Goal: Feedback & Contribution: Contribute content

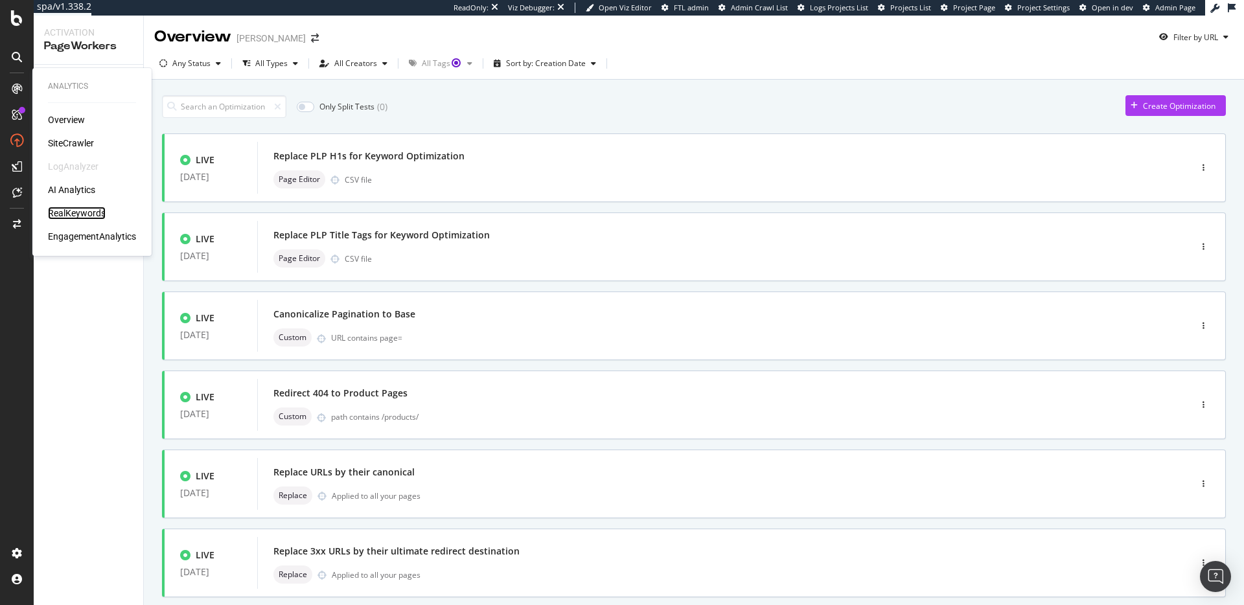
click at [67, 208] on div "RealKeywords" at bounding box center [77, 213] width 58 height 13
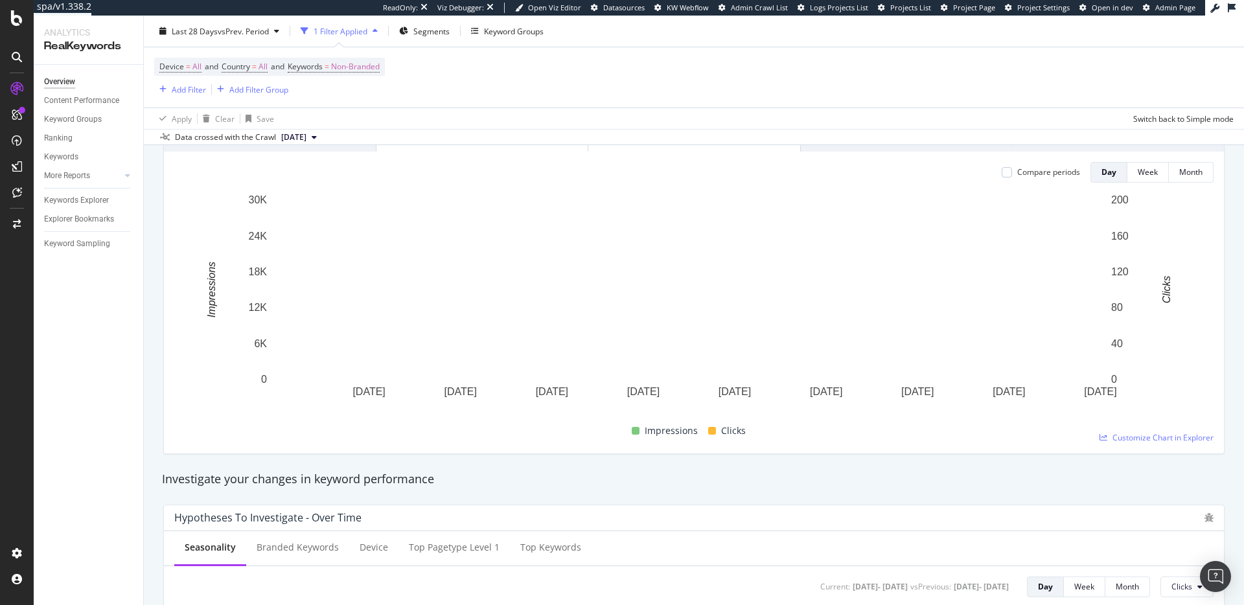
scroll to position [207, 0]
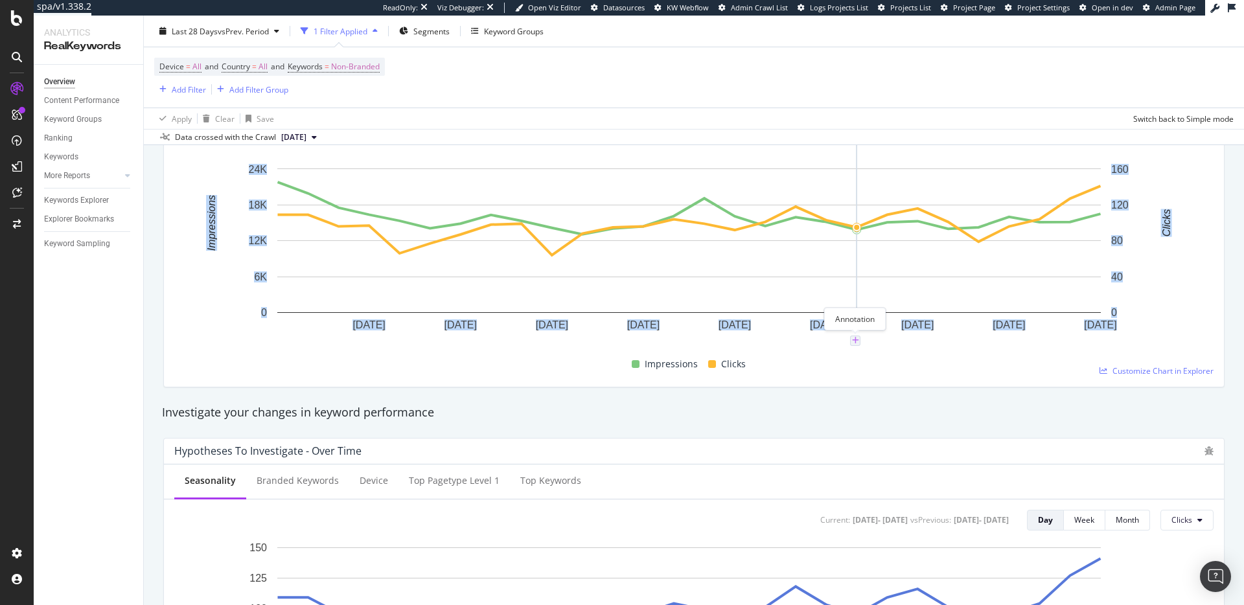
click at [855, 343] on icon "plus" at bounding box center [855, 341] width 7 height 8
click at [860, 275] on textarea at bounding box center [854, 263] width 115 height 40
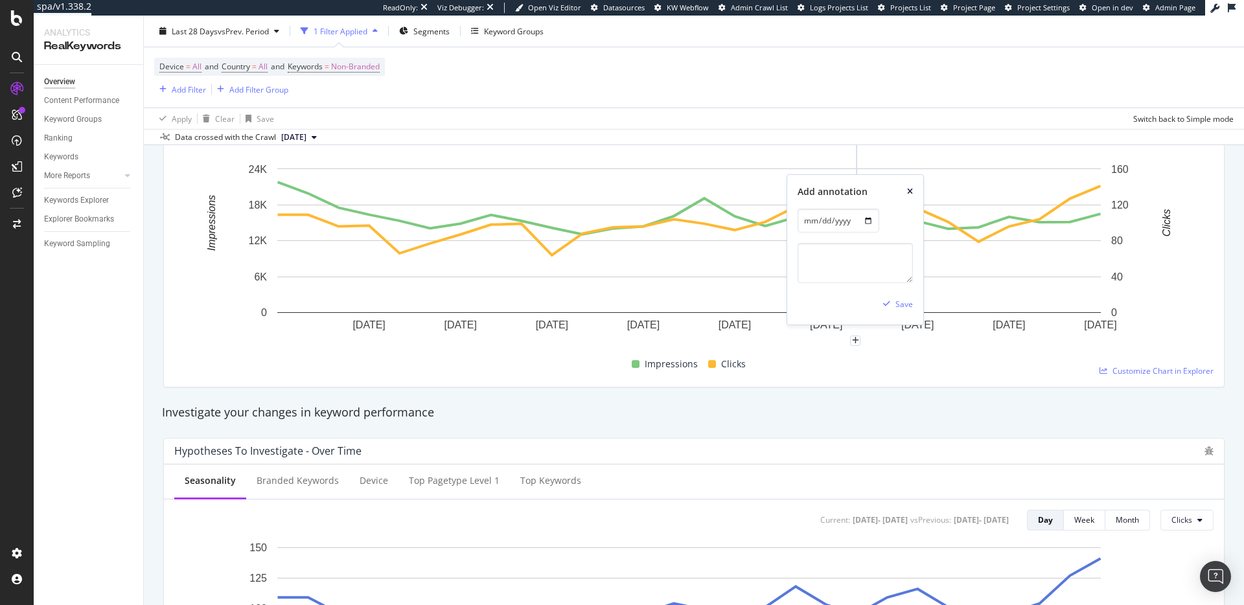
click at [909, 190] on icon "xmark" at bounding box center [910, 192] width 6 height 8
